Goal: Task Accomplishment & Management: Manage account settings

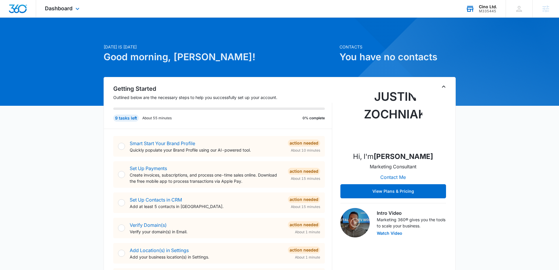
click at [473, 11] on icon at bounding box center [470, 8] width 9 height 9
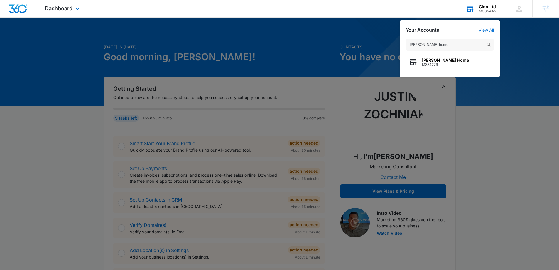
type input "[PERSON_NAME] home"
drag, startPoint x: 470, startPoint y: 51, endPoint x: 194, endPoint y: 17, distance: 278.4
click at [466, 63] on span "M334279" at bounding box center [445, 65] width 47 height 4
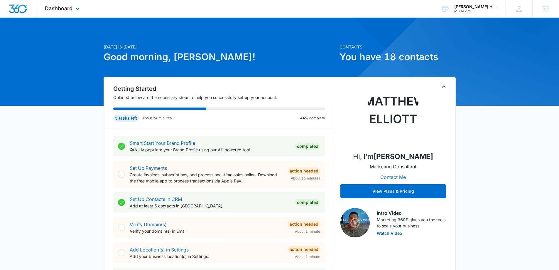
click at [72, 12] on div "Dashboard Apps Reputation Websites Forms CRM Email Social Shop Content Ads Inte…" at bounding box center [63, 8] width 54 height 17
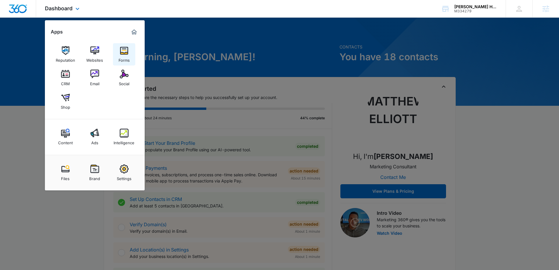
click at [129, 60] on div "Forms" at bounding box center [124, 59] width 11 height 8
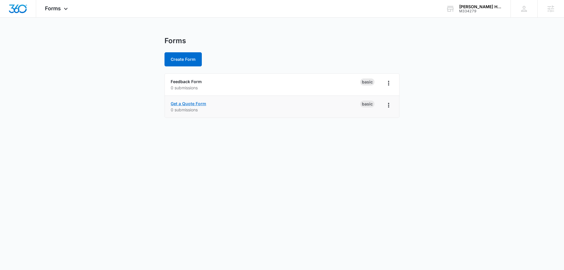
click at [199, 102] on link "Get a Quote Form" at bounding box center [189, 103] width 36 height 5
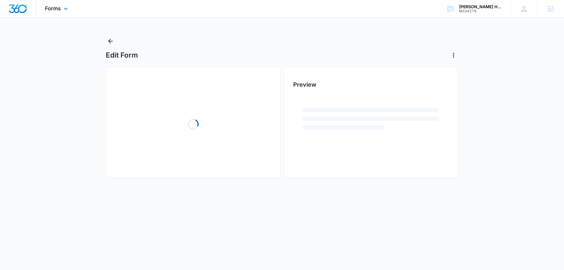
click at [65, 13] on div "Forms Apps Reputation Websites Forms CRM Email Social Shop Content Ads Intellig…" at bounding box center [57, 8] width 42 height 17
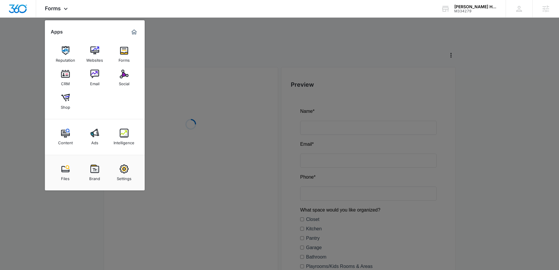
click at [39, 47] on div at bounding box center [279, 135] width 559 height 270
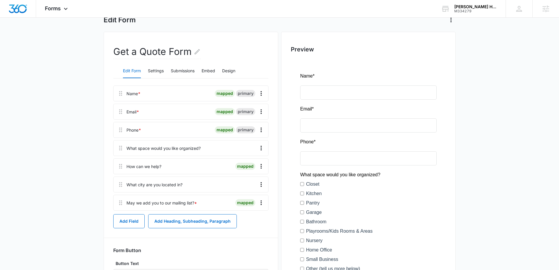
scroll to position [88, 0]
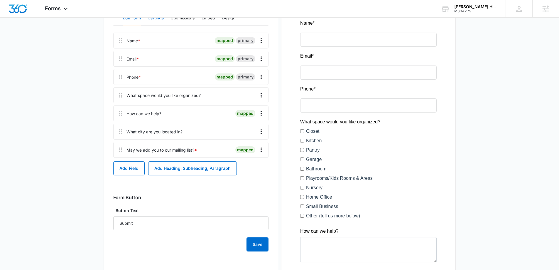
click at [156, 21] on button "Settings" at bounding box center [156, 18] width 16 height 14
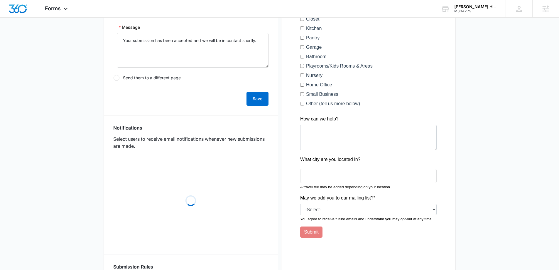
scroll to position [206, 0]
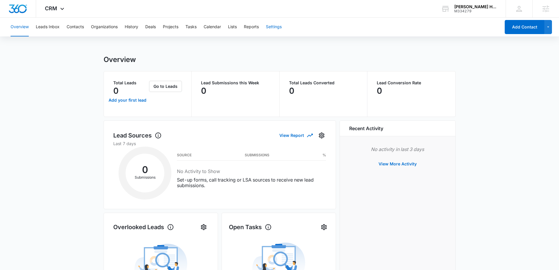
click at [282, 29] on button "Settings" at bounding box center [274, 27] width 16 height 19
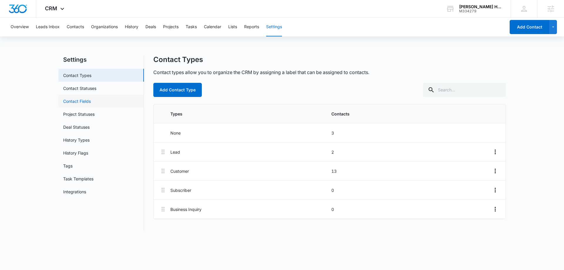
click at [91, 98] on link "Contact Fields" at bounding box center [77, 101] width 28 height 6
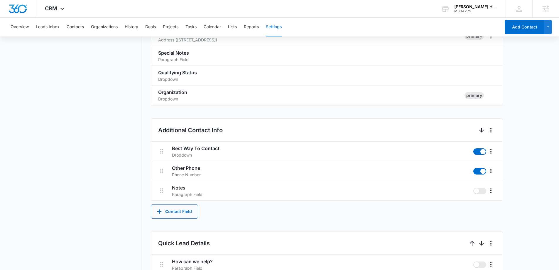
scroll to position [396, 0]
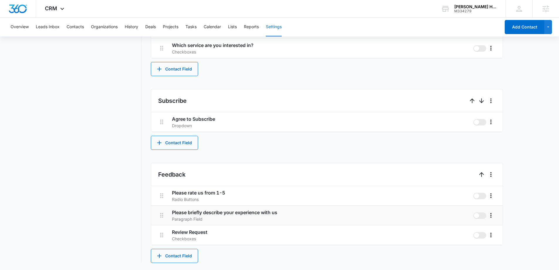
drag, startPoint x: 368, startPoint y: 102, endPoint x: 263, endPoint y: 216, distance: 154.9
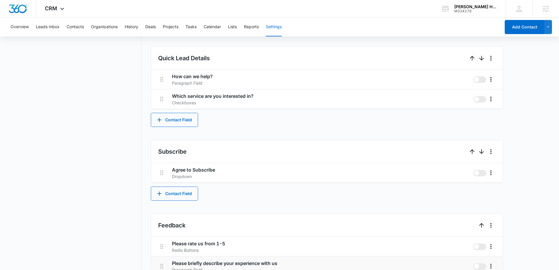
scroll to position [337, 0]
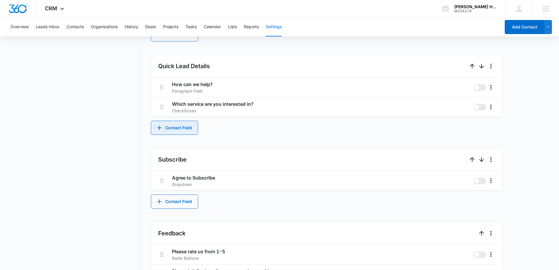
click at [187, 134] on button "Contact Field" at bounding box center [174, 128] width 47 height 14
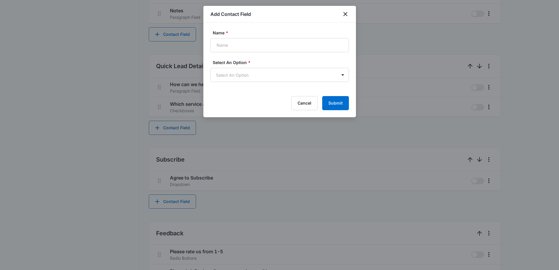
click at [272, 59] on form "Name * Select An Option * Select An Option Cancel Submit" at bounding box center [280, 70] width 139 height 80
click at [277, 49] on input "Name *" at bounding box center [280, 45] width 139 height 14
paste input "What space would you like organized?"
type input "What space would you like organized?"
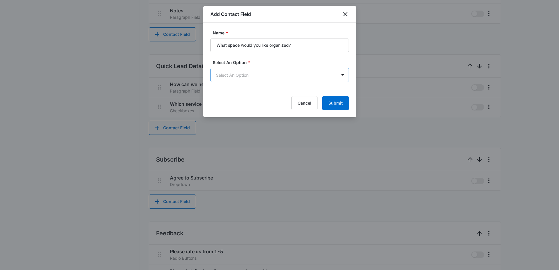
scroll to position [0, 0]
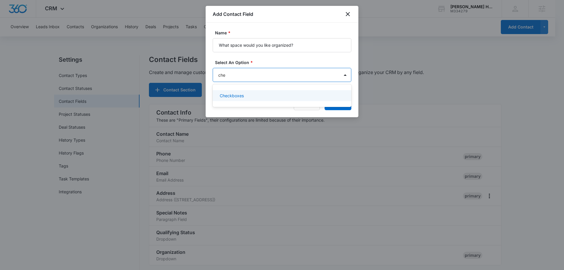
type input "chec"
click at [239, 95] on p "Checkboxes" at bounding box center [232, 96] width 24 height 6
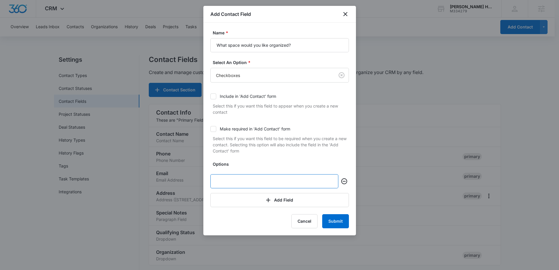
click at [288, 186] on input "text" at bounding box center [275, 181] width 128 height 14
paste input "Closet"
type input "Closet"
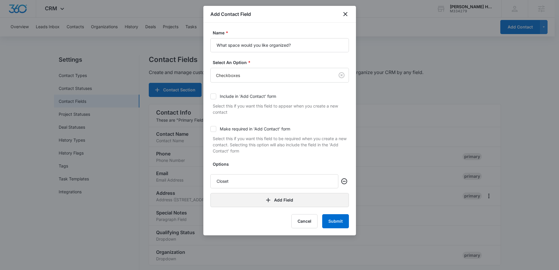
click at [283, 202] on button "Add Field" at bounding box center [280, 200] width 139 height 14
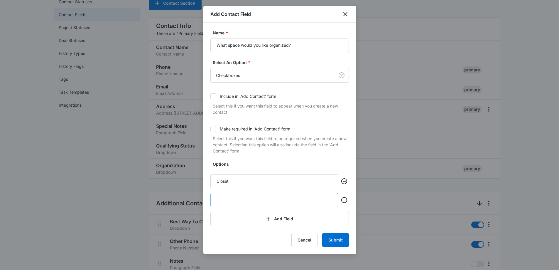
scroll to position [88, 0]
click at [278, 218] on button "Add Field" at bounding box center [280, 219] width 139 height 14
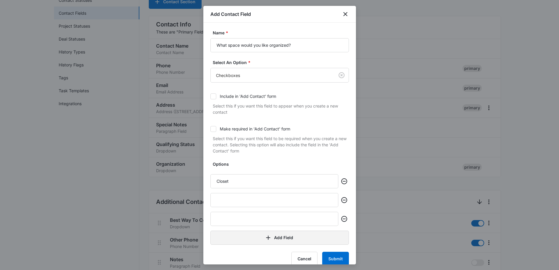
click at [280, 235] on button "Add Field" at bounding box center [280, 238] width 139 height 14
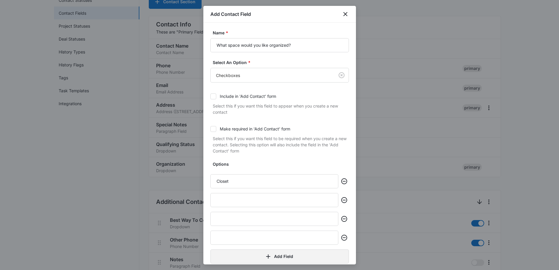
click at [279, 254] on button "Add Field" at bounding box center [280, 256] width 139 height 14
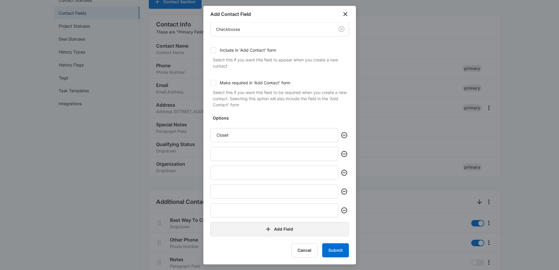
click at [276, 230] on button "Add Field" at bounding box center [280, 229] width 139 height 14
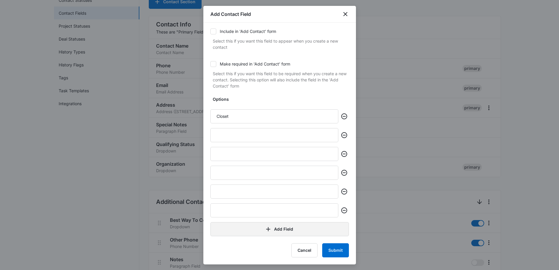
click at [273, 227] on button "Add Field" at bounding box center [280, 229] width 139 height 14
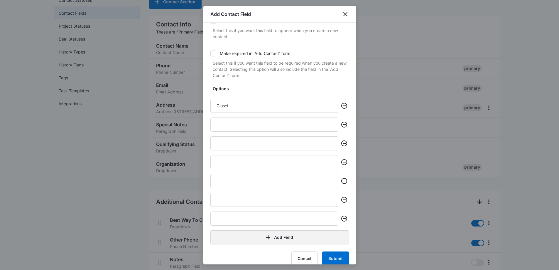
scroll to position [84, 0]
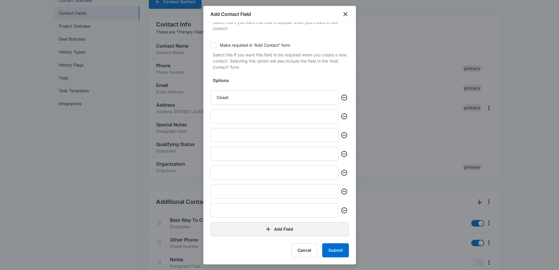
click at [272, 230] on button "Add Field" at bounding box center [280, 229] width 139 height 14
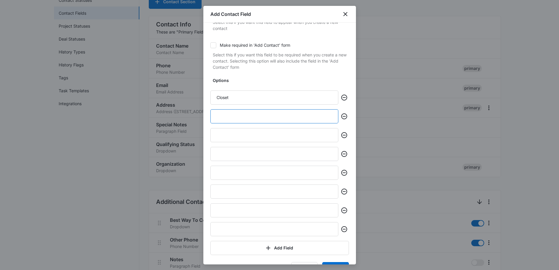
click at [304, 113] on input "text" at bounding box center [275, 116] width 128 height 14
paste input "Kitchen"
type input "Kitchen"
paste input "Kitchen"
click at [315, 131] on input "Kitchen" at bounding box center [275, 135] width 128 height 14
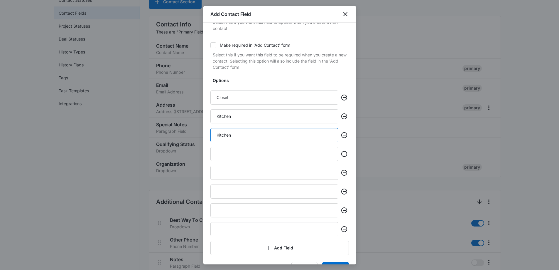
drag, startPoint x: 224, startPoint y: 137, endPoint x: 183, endPoint y: 135, distance: 41.2
click at [183, 135] on body "CRM Apps Reputation Websites Forms CRM Email Social Shop Content Ads Intelligen…" at bounding box center [279, 244] width 559 height 665
paste input "Pantry"
type input "Pantry"
click at [286, 156] on input "text" at bounding box center [275, 154] width 128 height 14
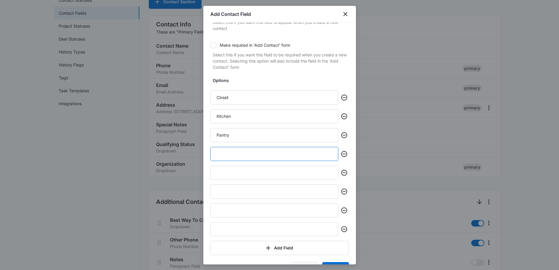
paste input "Garage"
type input "Garage"
drag, startPoint x: 230, startPoint y: 171, endPoint x: 270, endPoint y: 172, distance: 39.9
click at [231, 171] on input "text" at bounding box center [275, 173] width 128 height 14
paste input "Bathroom"
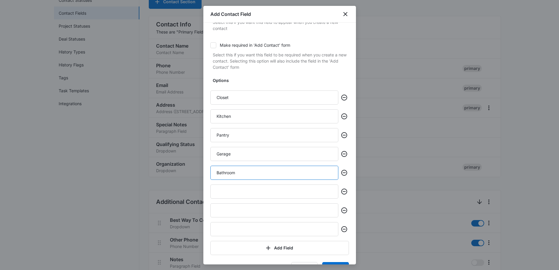
type input "Bathroom"
click at [289, 190] on input "text" at bounding box center [275, 191] width 128 height 14
paste input "Playrooms/Kids Rooms & Areas"
type input "Playrooms/Kids Rooms & Areas"
drag, startPoint x: 261, startPoint y: 207, endPoint x: 308, endPoint y: 206, distance: 47.6
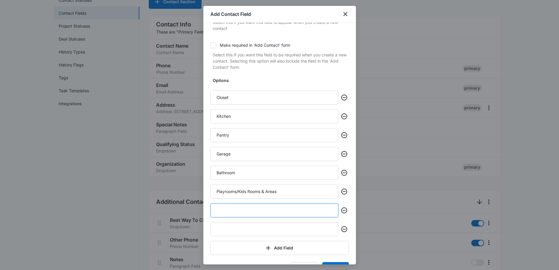
click at [261, 207] on input "text" at bounding box center [275, 210] width 128 height 14
paste input "Nursery"
type input "Nursery"
click at [273, 231] on input "text" at bounding box center [275, 229] width 128 height 14
paste input "Home Office"
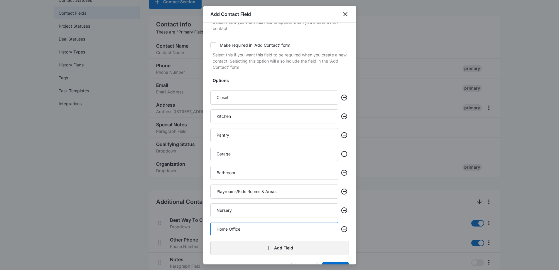
type input "Home Office"
click at [268, 246] on icon "button" at bounding box center [268, 247] width 7 height 7
paste input "Small Business"
click at [264, 248] on input "Small Business" at bounding box center [275, 248] width 128 height 14
type input "Small Business"
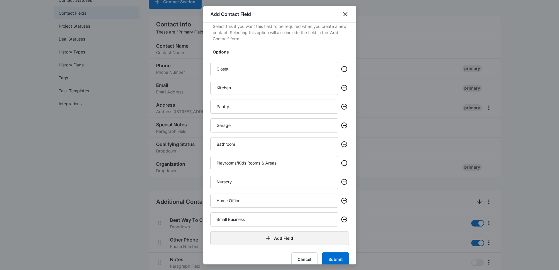
scroll to position [113, 0]
click at [239, 239] on button "Add Field" at bounding box center [280, 237] width 139 height 14
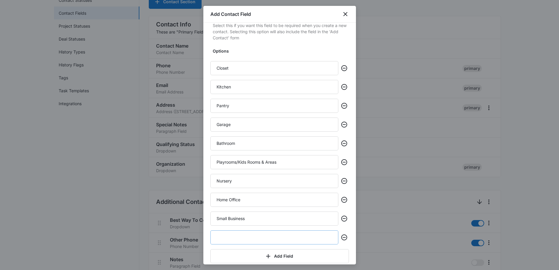
click at [248, 237] on input "text" at bounding box center [275, 237] width 128 height 14
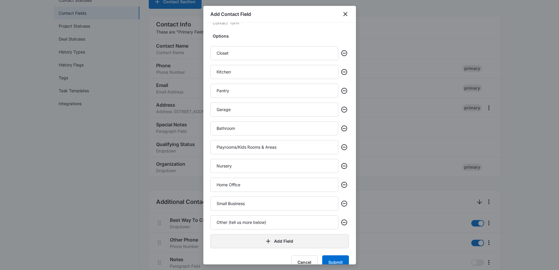
scroll to position [140, 0]
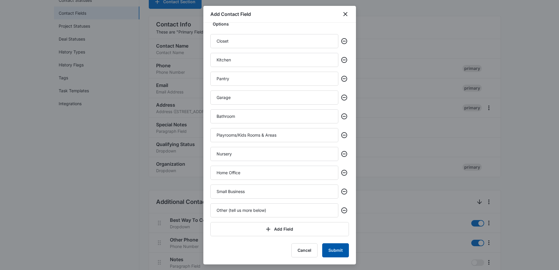
type input "Other (tell us more below)"
click at [323, 245] on button "Submit" at bounding box center [335, 250] width 27 height 14
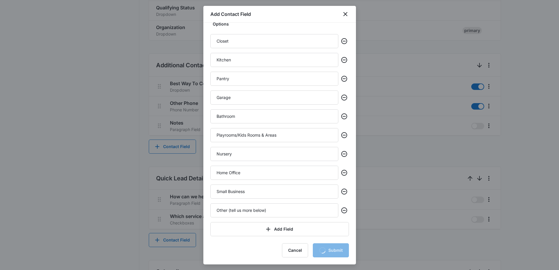
scroll to position [235, 0]
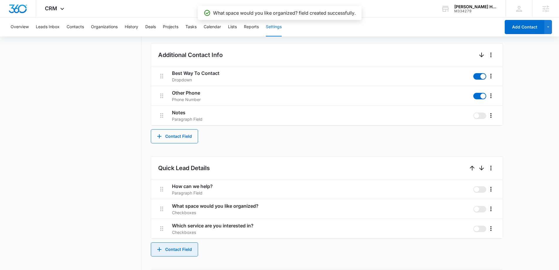
click at [189, 246] on button "Contact Field" at bounding box center [174, 249] width 47 height 14
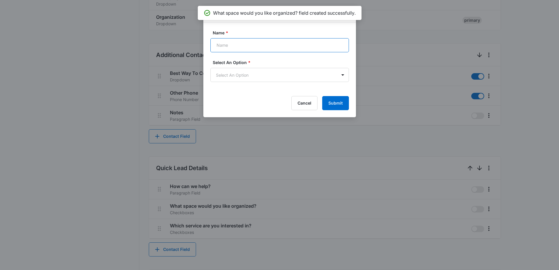
click at [248, 47] on input "Name *" at bounding box center [280, 45] width 139 height 14
type input "v"
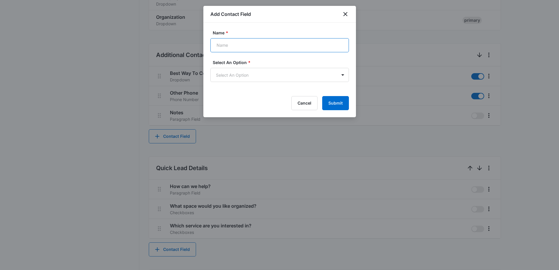
paste input "What city are you located in?"
type input "What city are you located in?"
click at [271, 75] on body "CRM Apps Reputation Websites Forms CRM Email Social Shop Content Ads Intelligen…" at bounding box center [279, 107] width 559 height 685
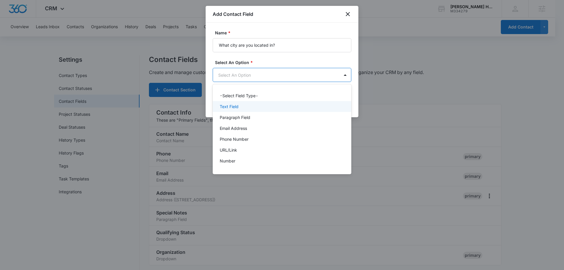
click at [265, 107] on div "Text Field" at bounding box center [281, 106] width 123 height 6
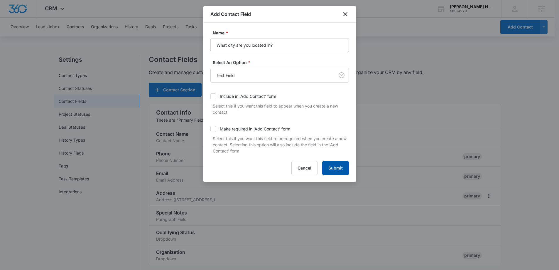
click at [336, 166] on button "Submit" at bounding box center [335, 168] width 27 height 14
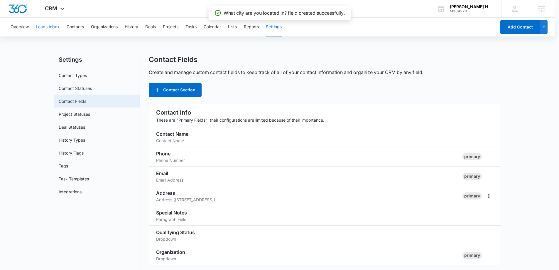
scroll to position [369, 0]
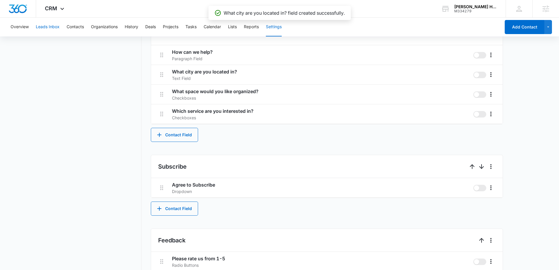
click at [54, 34] on button "Leads Inbox" at bounding box center [48, 27] width 24 height 19
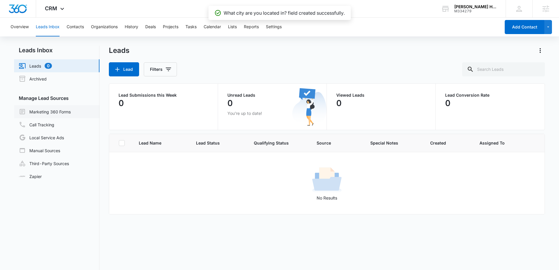
click at [60, 115] on link "Marketing 360 Forms" at bounding box center [45, 111] width 52 height 7
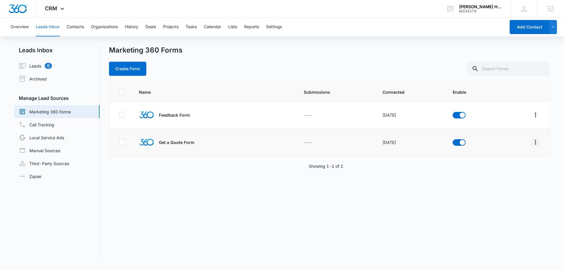
click at [535, 144] on icon "Overflow Menu" at bounding box center [535, 142] width 1 height 5
click at [523, 173] on button "Field Mapping" at bounding box center [508, 176] width 54 height 9
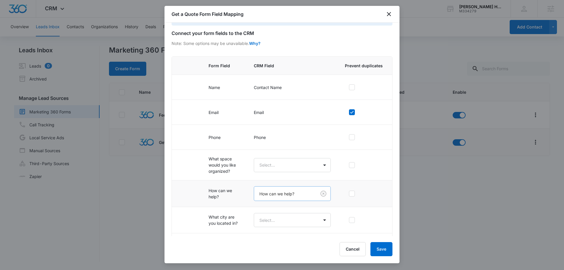
scroll to position [51, 0]
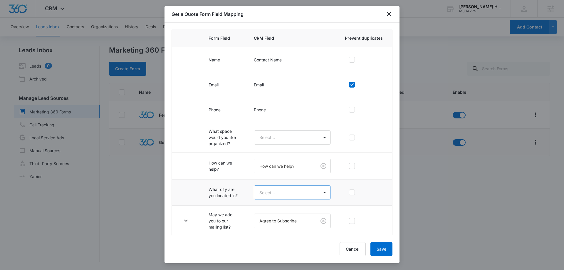
click at [279, 194] on body "CRM Apps Reputation Websites Forms CRM Email Social Shop Content Ads Intelligen…" at bounding box center [282, 135] width 564 height 270
type input "wh"
click at [284, 214] on p "What city are you located in?" at bounding box center [288, 213] width 56 height 6
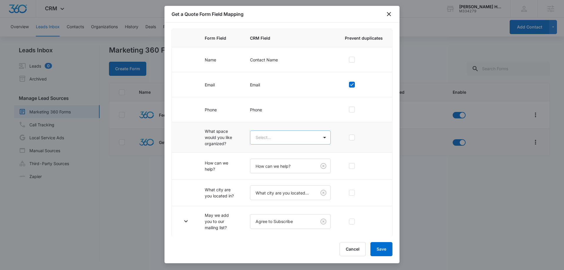
click at [271, 142] on body "CRM Apps Reputation Websites Forms CRM Email Social Shop Content Ads Intelligen…" at bounding box center [282, 135] width 564 height 270
click at [274, 166] on p "What space would you like organized?" at bounding box center [288, 161] width 62 height 12
click at [186, 136] on icon "button" at bounding box center [185, 137] width 7 height 7
click at [285, 169] on body "CRM Apps Reputation Websites Forms CRM Email Social Shop Content Ads Intelligen…" at bounding box center [282, 135] width 564 height 270
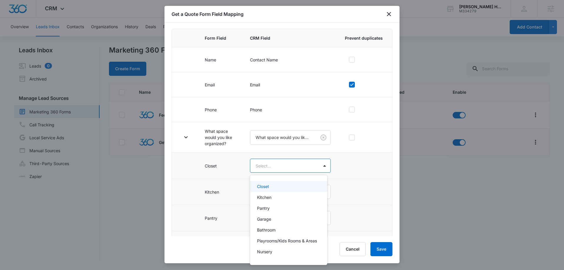
click at [282, 186] on div "Closet" at bounding box center [288, 186] width 62 height 6
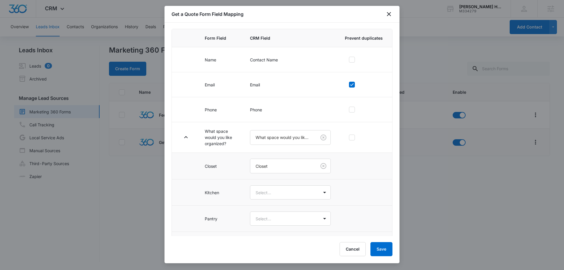
click at [282, 186] on body "CRM Apps Reputation Websites Forms CRM Email Social Shop Content Ads Intelligen…" at bounding box center [282, 135] width 564 height 270
click at [276, 225] on div "Kitchen" at bounding box center [288, 224] width 62 height 6
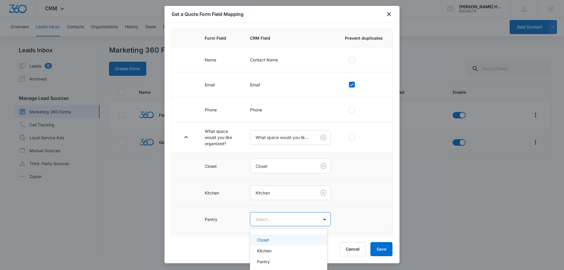
click at [277, 221] on body "CRM Apps Reputation Websites Forms CRM Email Social Shop Content Ads Intelligen…" at bounding box center [282, 135] width 564 height 270
click at [266, 264] on p "Pantry" at bounding box center [263, 261] width 13 height 6
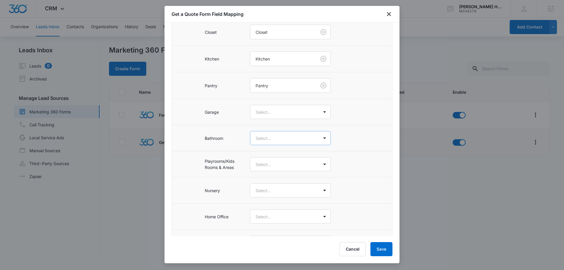
scroll to position [197, 0]
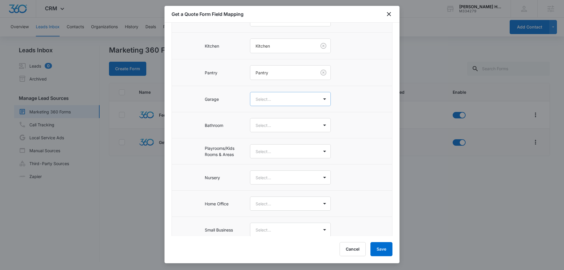
click at [266, 101] on body "CRM Apps Reputation Websites Forms CRM Email Social Shop Content Ads Intelligen…" at bounding box center [282, 135] width 564 height 270
click at [278, 152] on div "Garage" at bounding box center [288, 152] width 62 height 6
click at [276, 130] on body "CRM Apps Reputation Websites Forms CRM Email Social Shop Content Ads Intelligen…" at bounding box center [282, 135] width 564 height 270
click at [277, 192] on div "Bathroom" at bounding box center [288, 190] width 62 height 6
click at [278, 156] on body "CRM Apps Reputation Websites Forms CRM Email Social Shop Content Ads Intelligen…" at bounding box center [282, 135] width 564 height 270
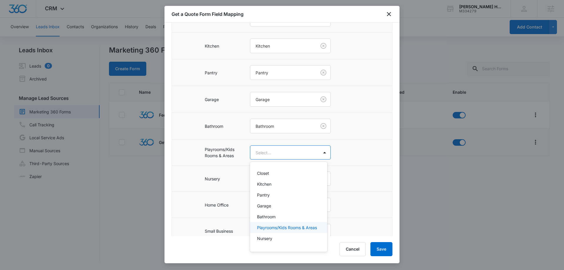
click at [273, 231] on p "Playrooms/Kids Rooms & Areas" at bounding box center [287, 227] width 60 height 6
click at [279, 181] on body "CRM Apps Reputation Websites Forms CRM Email Social Shop Content Ads Intelligen…" at bounding box center [282, 135] width 564 height 270
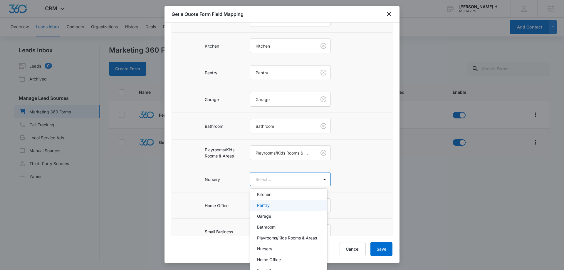
scroll to position [29, 0]
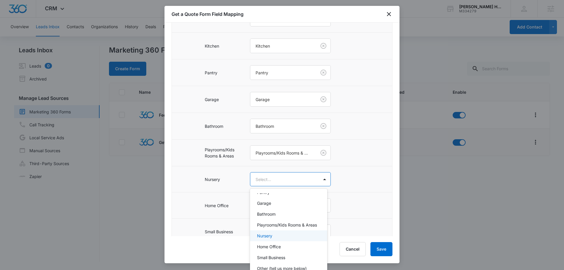
drag, startPoint x: 276, startPoint y: 235, endPoint x: 276, endPoint y: 243, distance: 8.0
click at [276, 243] on div "Closet Kitchen Pantry Garage Bathroom Playrooms/Kids Rooms & Areas Nursery Home…" at bounding box center [288, 232] width 77 height 79
click at [276, 239] on div "Nursery" at bounding box center [288, 236] width 62 height 6
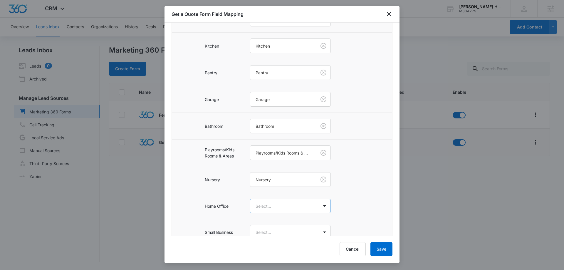
click at [277, 206] on body "CRM Apps Reputation Websites Forms CRM Email Social Shop Content Ads Intelligen…" at bounding box center [282, 135] width 564 height 270
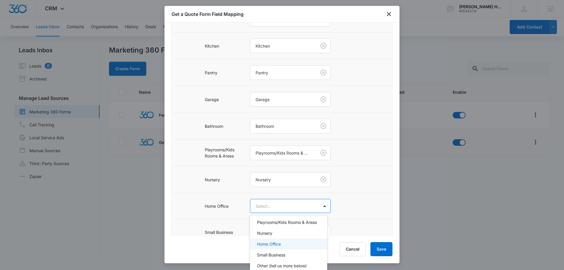
click at [284, 247] on div "Home Office" at bounding box center [288, 244] width 62 height 6
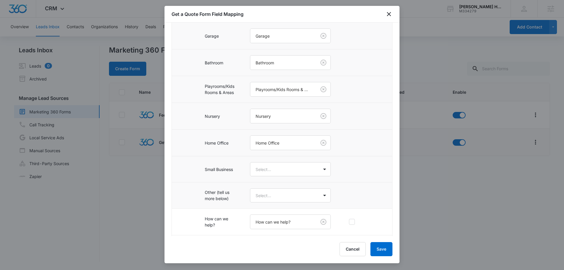
scroll to position [285, 0]
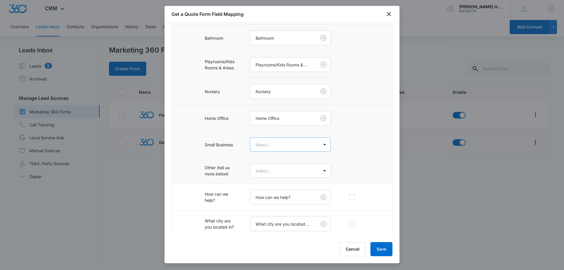
click at [267, 145] on body "CRM Apps Reputation Websites Forms CRM Email Social Shop Content Ads Intelligen…" at bounding box center [282, 135] width 564 height 270
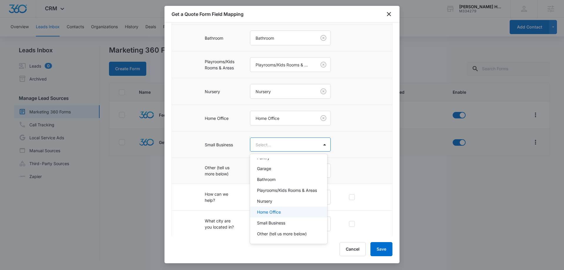
click at [279, 215] on p "Home Office" at bounding box center [269, 212] width 24 height 6
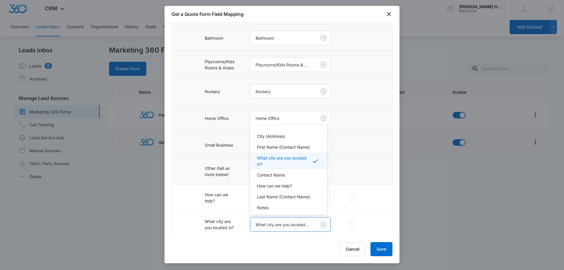
click at [282, 228] on body "CRM Apps Reputation Websites Forms CRM Email Social Shop Content Ads Intelligen…" at bounding box center [282, 135] width 564 height 270
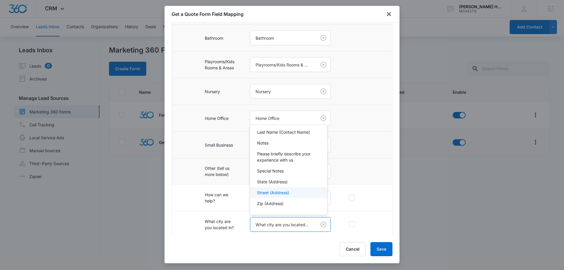
scroll to position [0, 0]
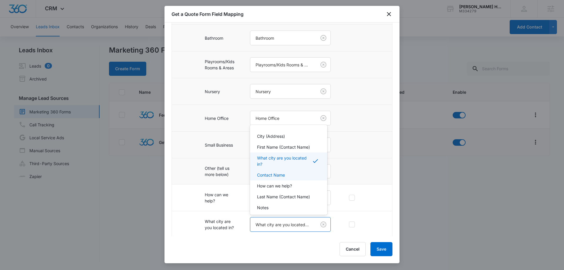
click at [235, 106] on div at bounding box center [282, 135] width 564 height 270
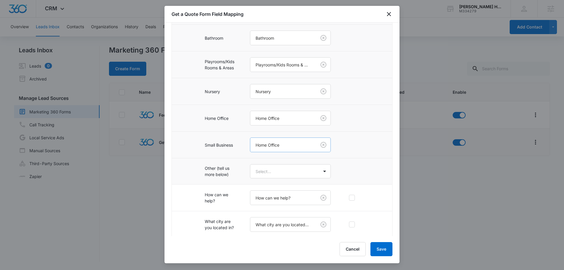
click at [300, 144] on body "CRM Apps Reputation Websites Forms CRM Email Social Shop Content Ads Intelligen…" at bounding box center [282, 135] width 564 height 270
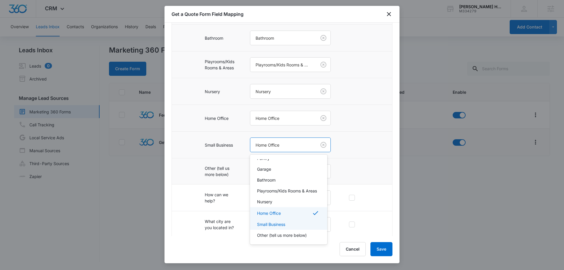
click at [281, 227] on p "Small Business" at bounding box center [271, 224] width 28 height 6
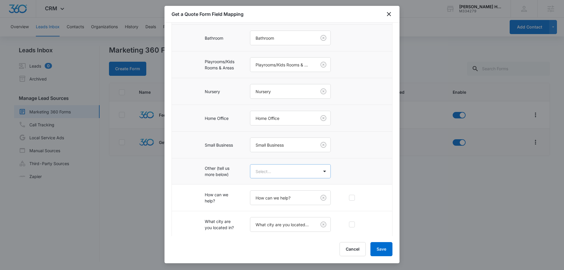
click at [275, 172] on body "CRM Apps Reputation Websites Forms CRM Email Social Shop Content Ads Intelligen…" at bounding box center [282, 135] width 564 height 270
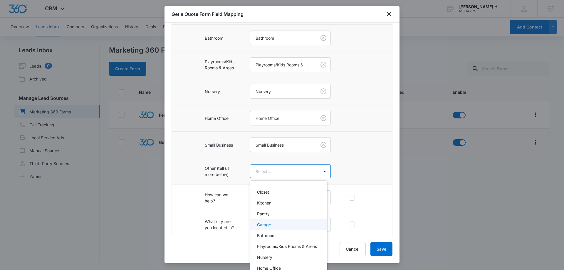
scroll to position [30, 0]
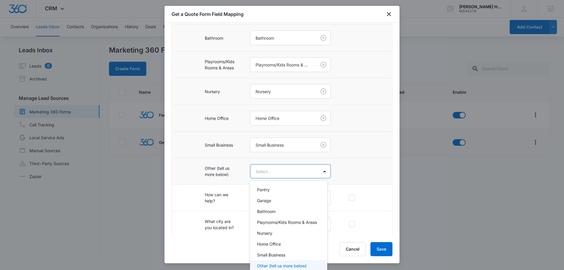
drag, startPoint x: 283, startPoint y: 259, endPoint x: 283, endPoint y: 265, distance: 5.3
click at [283, 265] on div "Closet Kitchen Pantry Garage Bathroom Playrooms/Kids Rooms & Areas Nursery Home…" at bounding box center [288, 228] width 77 height 87
click at [283, 264] on p "Other (tell us more below)" at bounding box center [282, 266] width 50 height 6
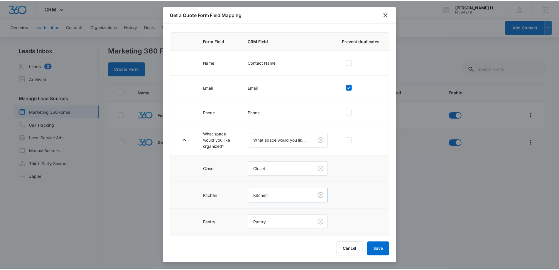
scroll to position [0, 0]
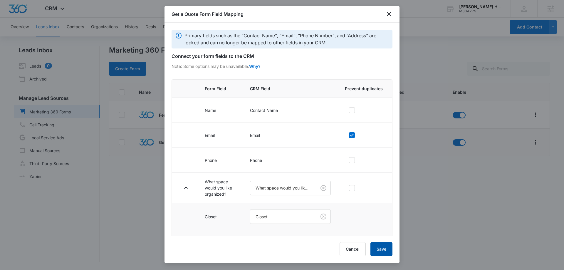
click at [385, 251] on button "Save" at bounding box center [381, 249] width 22 height 14
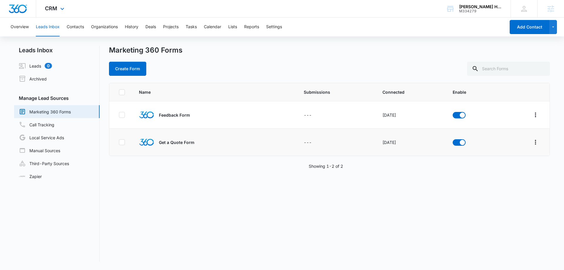
click at [26, 10] on img "Dashboard" at bounding box center [18, 8] width 19 height 9
